Goal: Navigation & Orientation: Find specific page/section

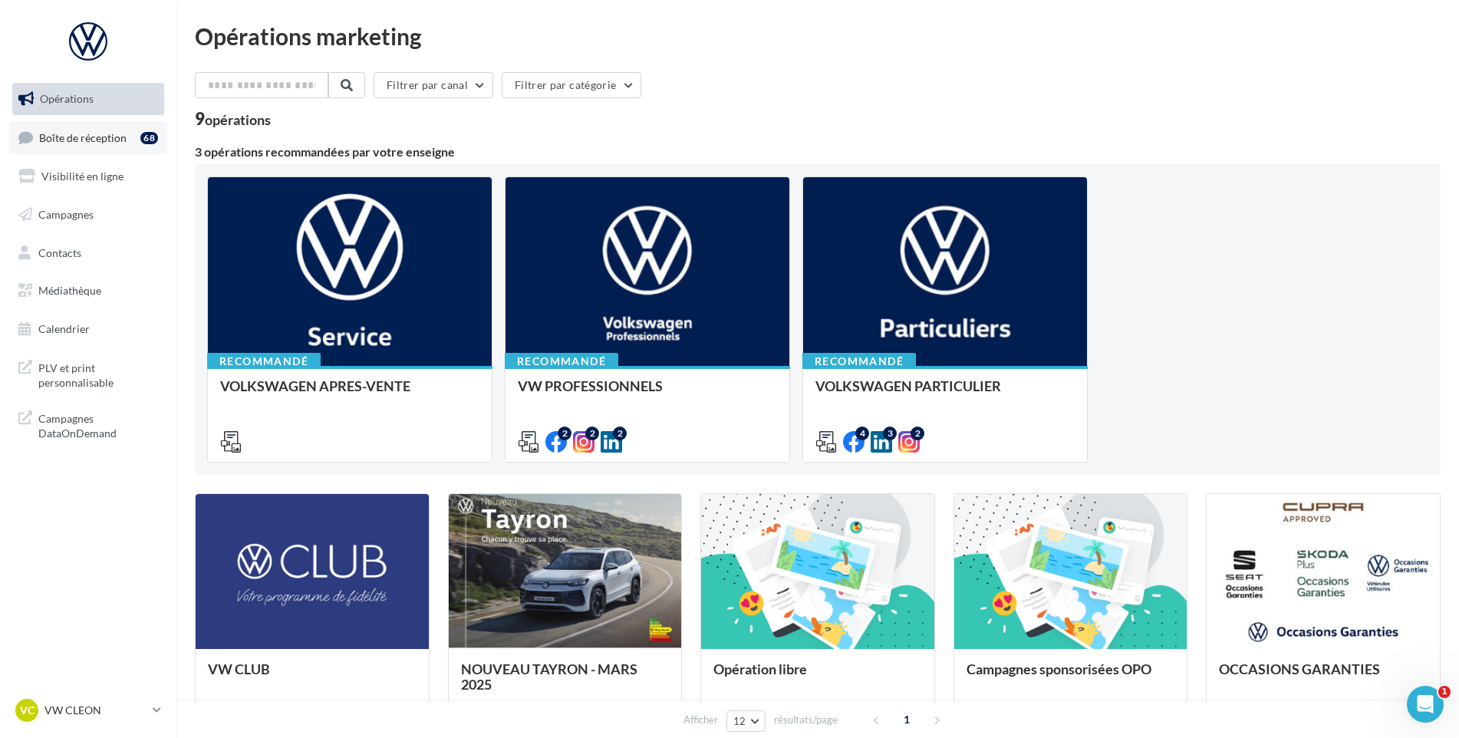
click at [121, 136] on span "Boîte de réception" at bounding box center [82, 136] width 87 height 13
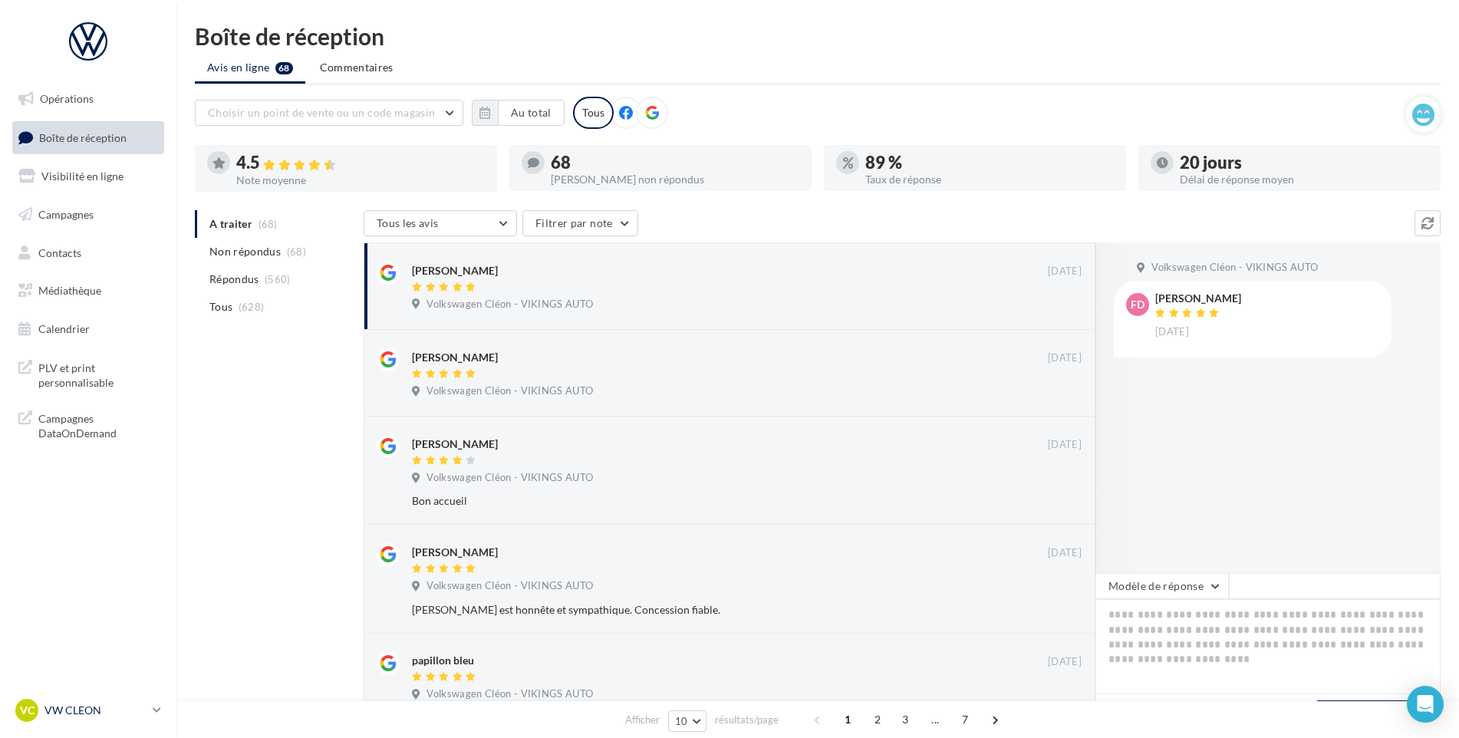
click at [103, 712] on p "VW CLEON" at bounding box center [95, 710] width 102 height 15
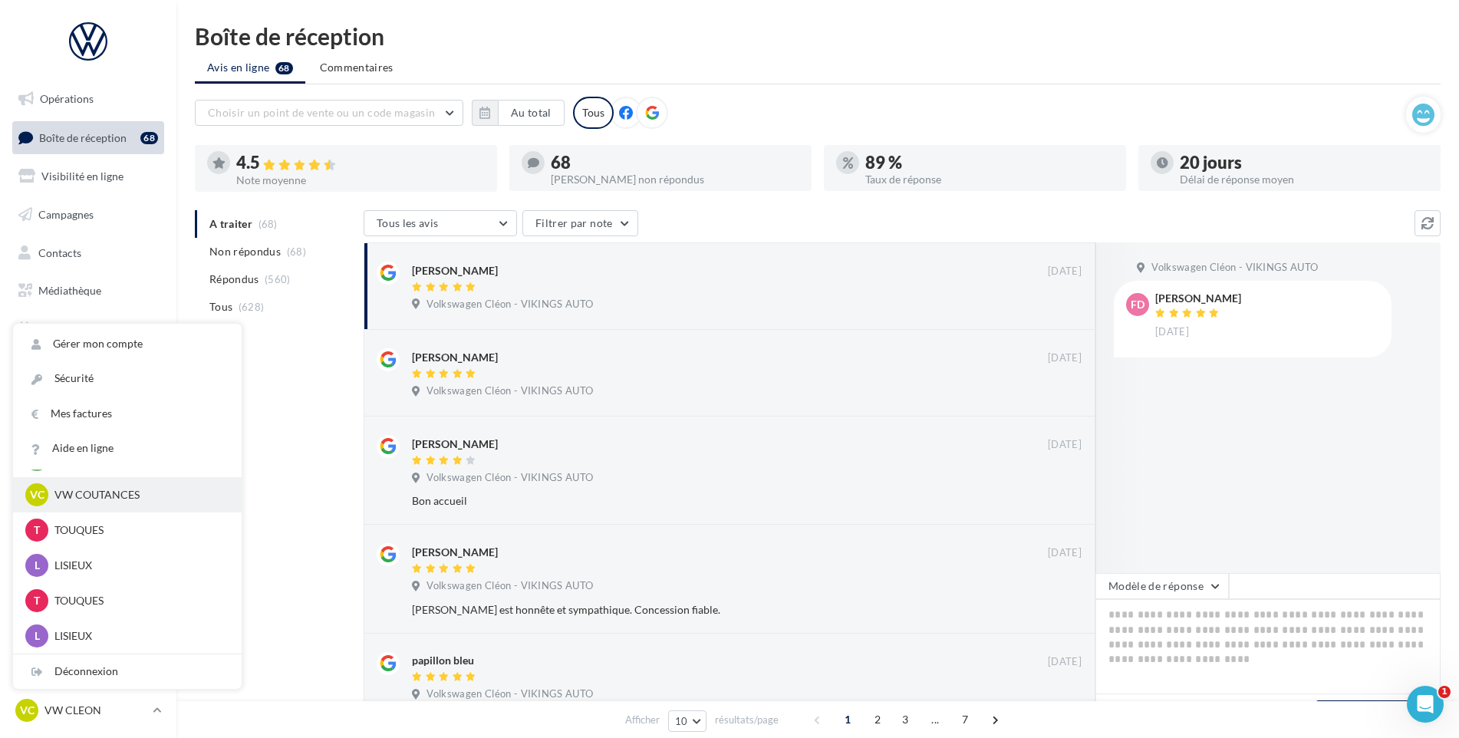
click at [136, 502] on p "VW COUTANCES" at bounding box center [138, 494] width 169 height 15
